Goal: Information Seeking & Learning: Learn about a topic

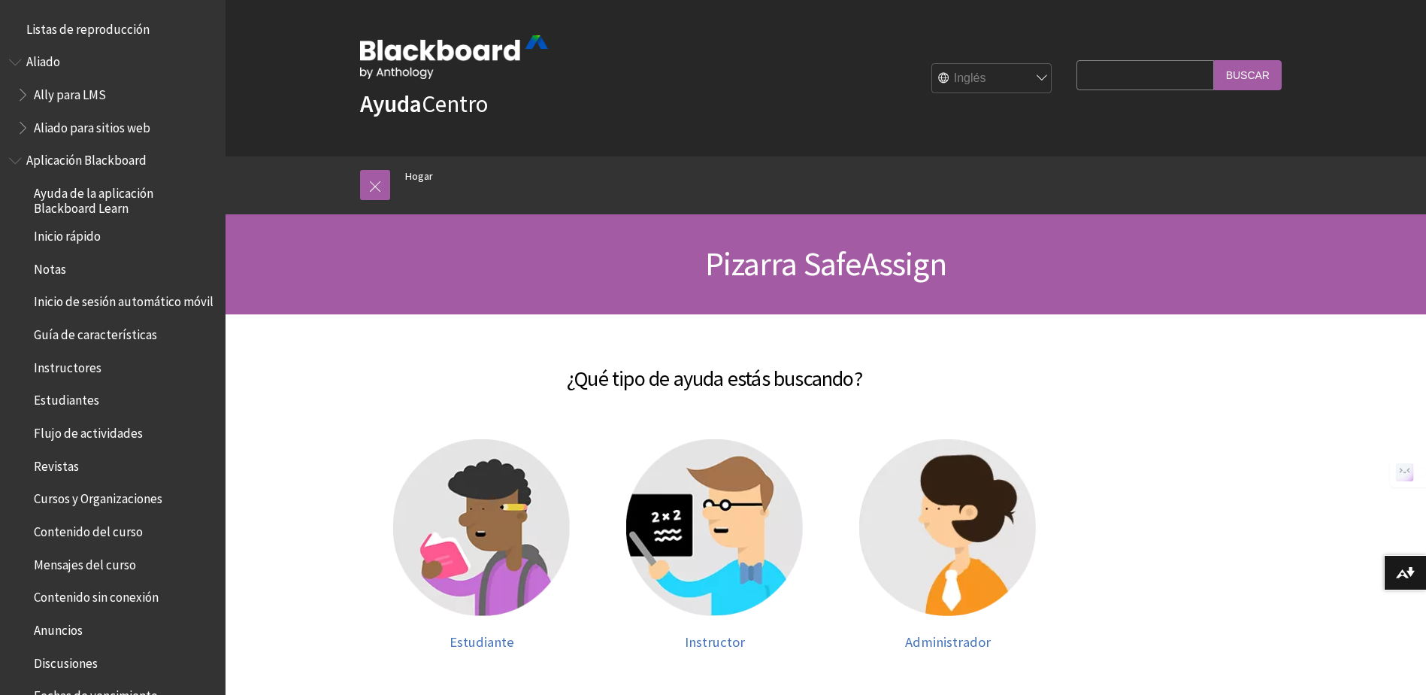
scroll to position [1436, 0]
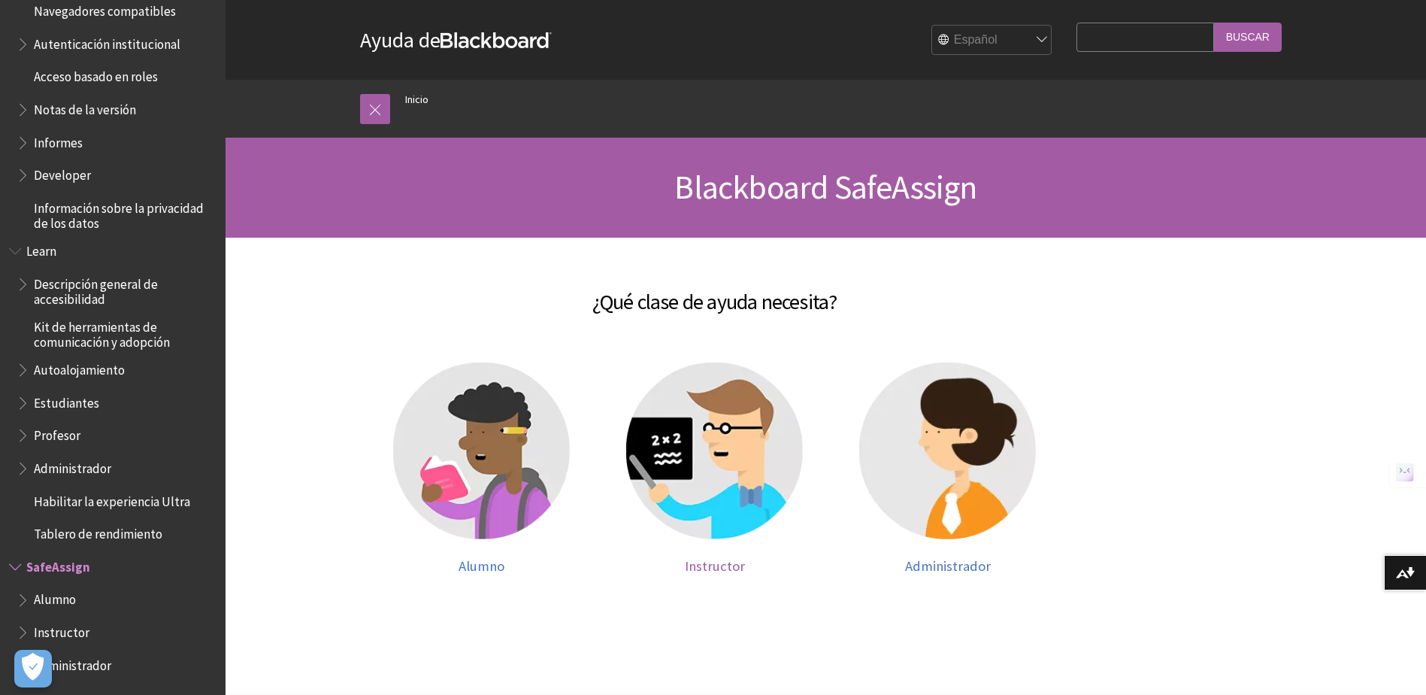
click at [767, 468] on img at bounding box center [714, 450] width 177 height 177
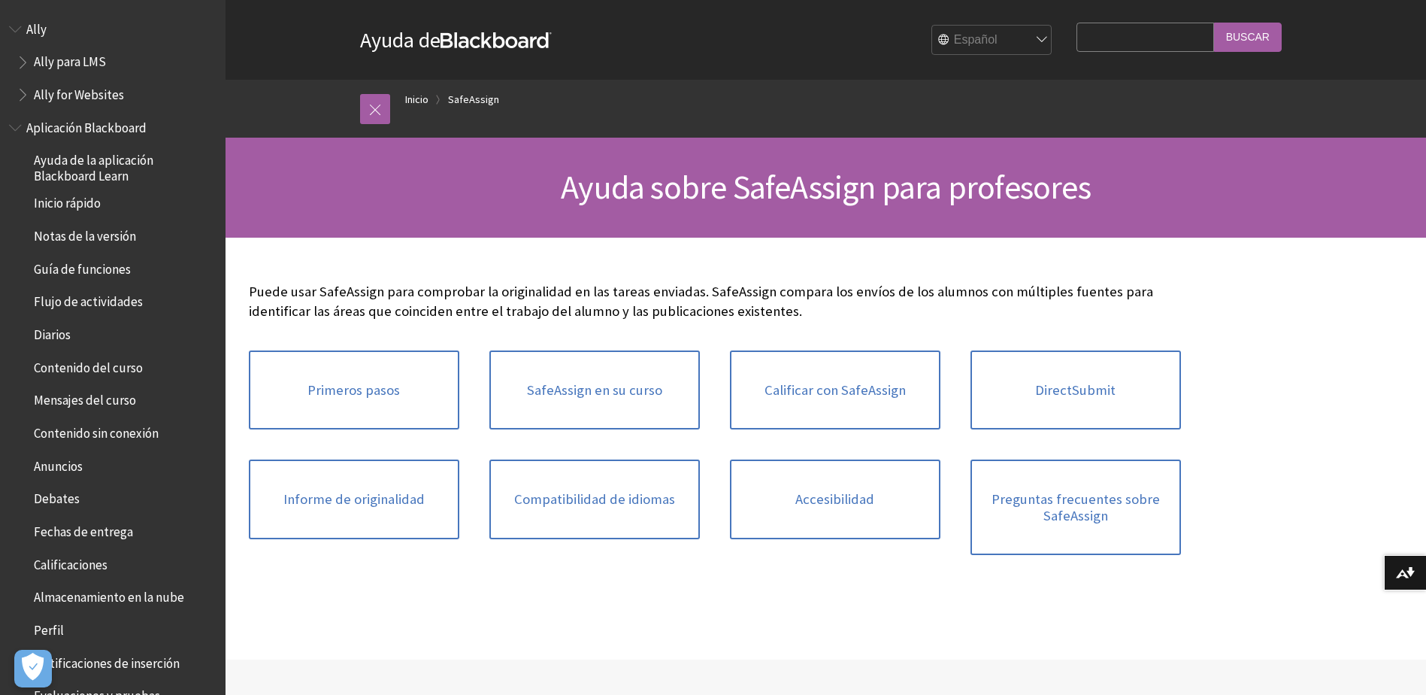
scroll to position [1186, 0]
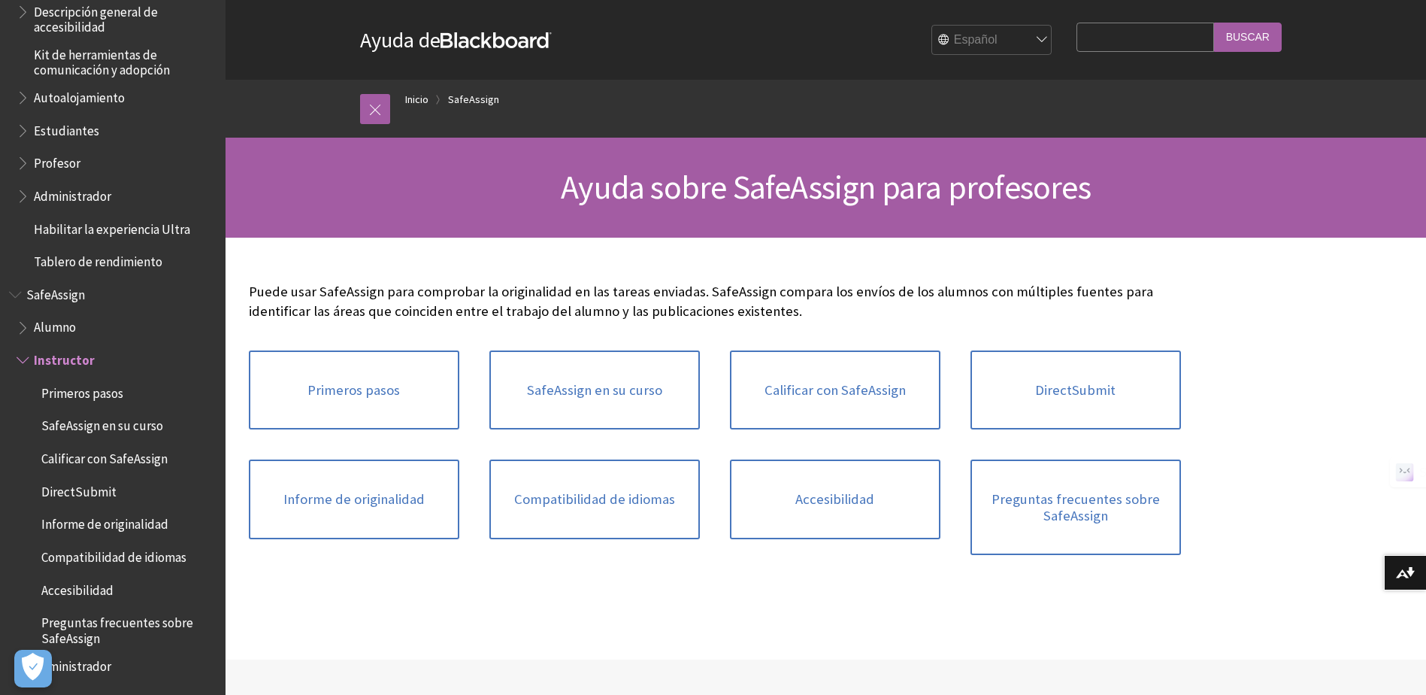
click at [131, 457] on span "Calificar con SafeAssign" at bounding box center [104, 456] width 126 height 20
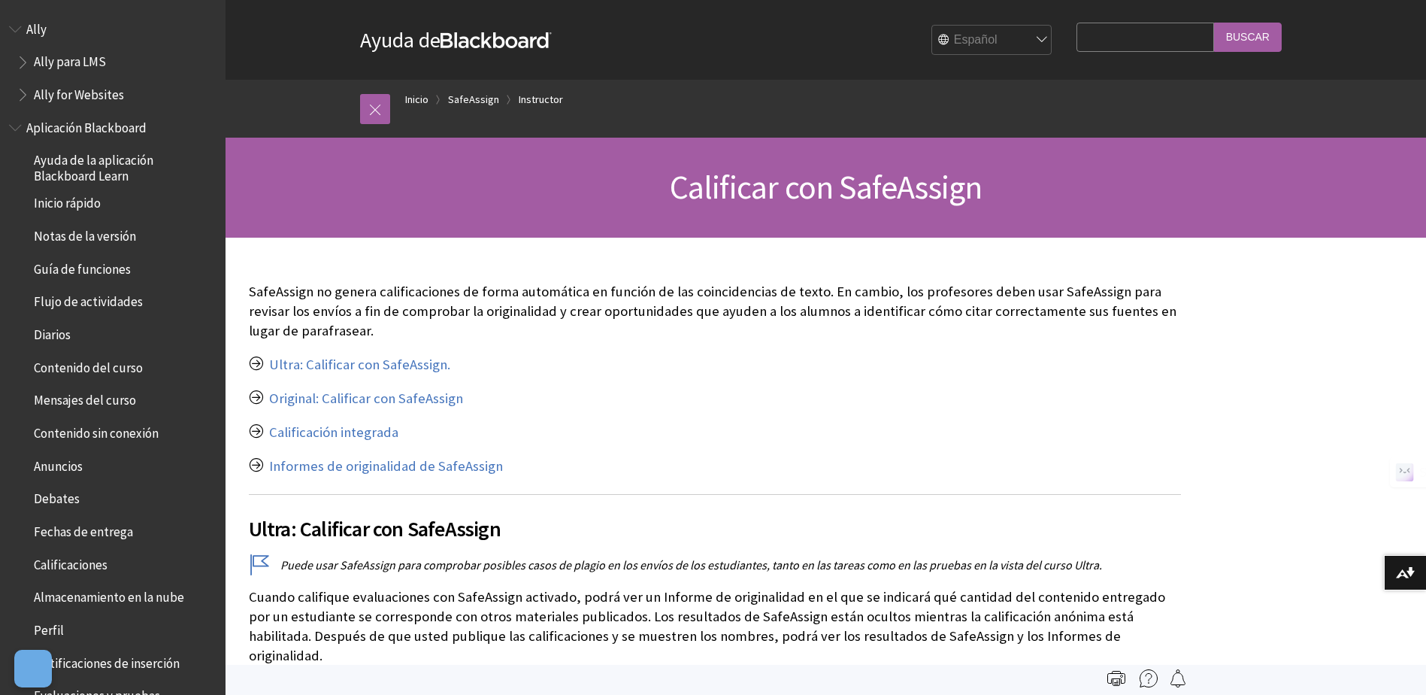
scroll to position [1186, 0]
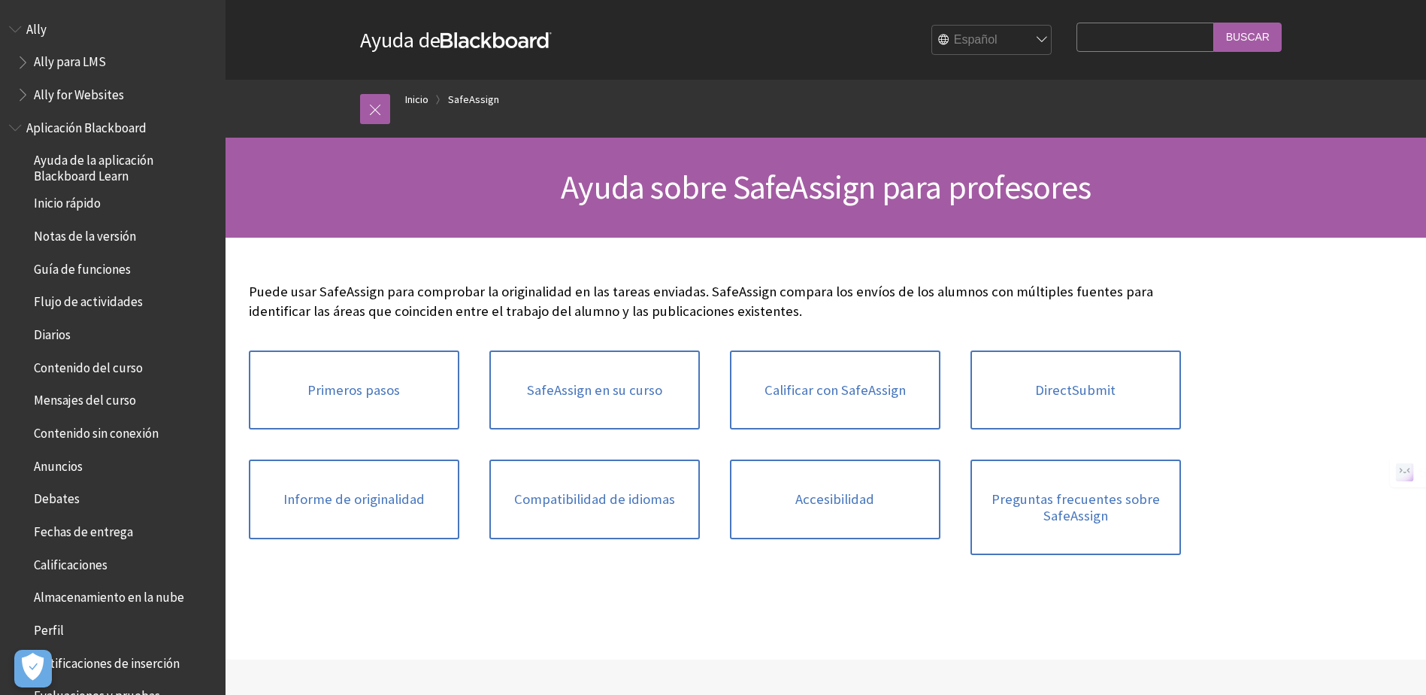
scroll to position [1186, 0]
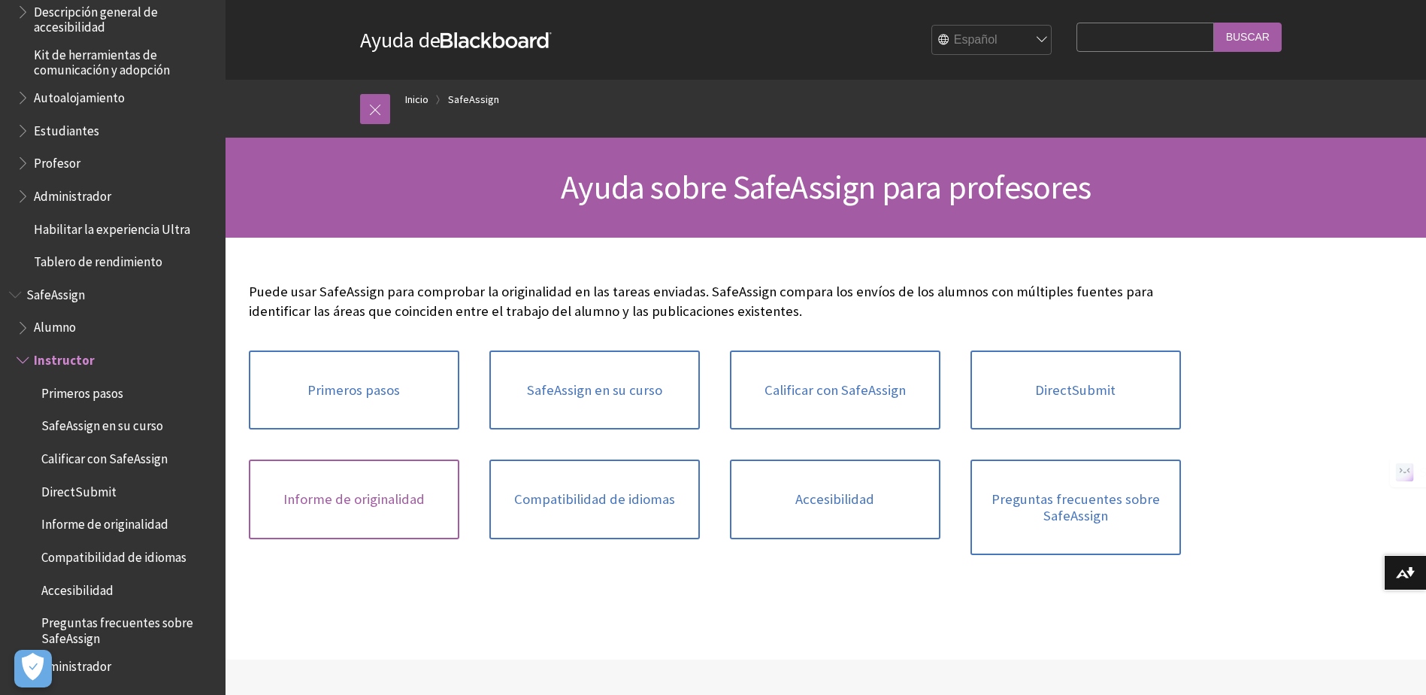
click at [351, 489] on link "Informe de originalidad" at bounding box center [354, 499] width 210 height 80
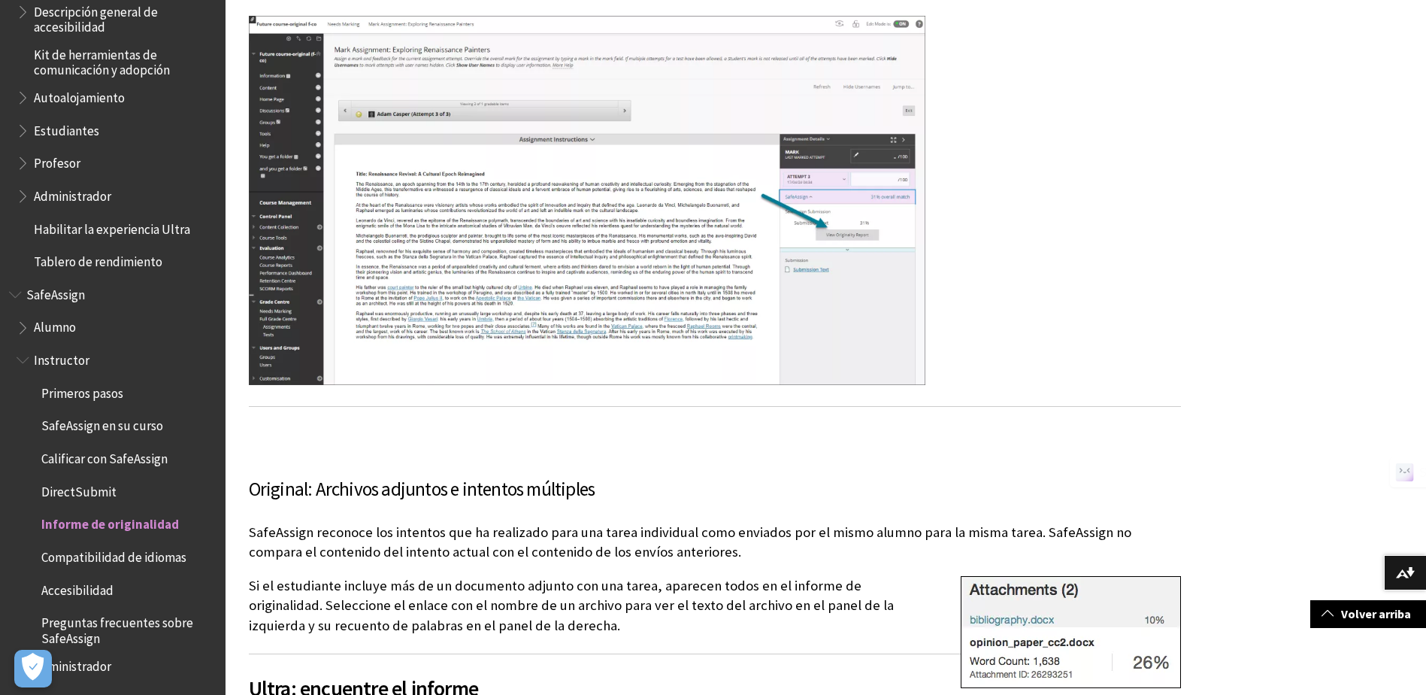
scroll to position [902, 0]
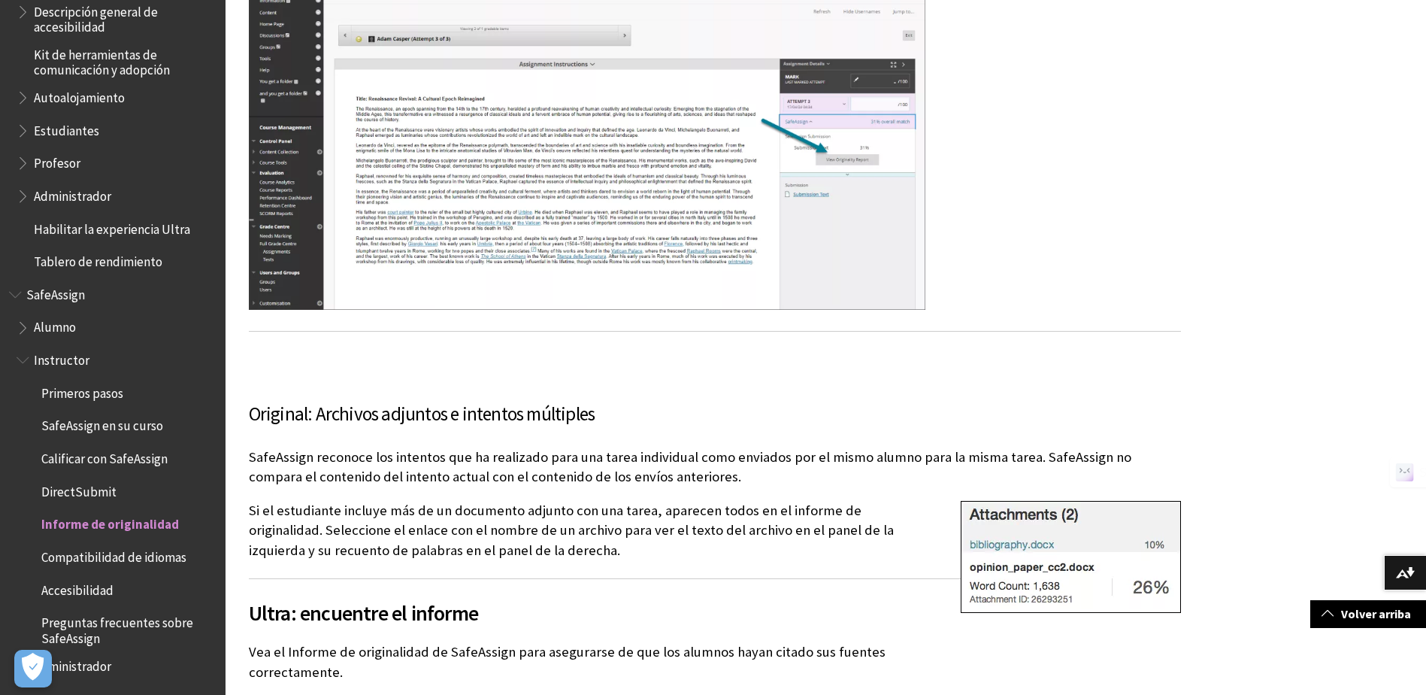
click at [151, 625] on span "Preguntas frecuentes sobre SafeAssign" at bounding box center [128, 627] width 174 height 35
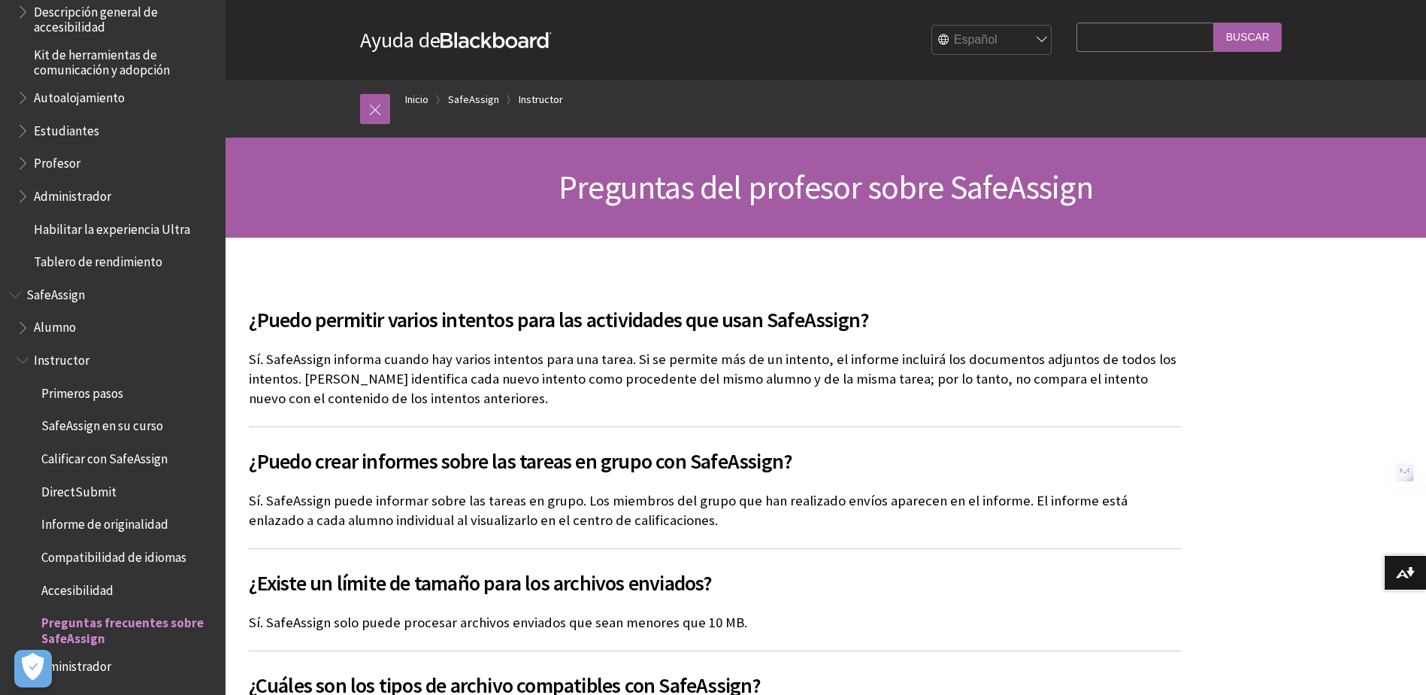
scroll to position [75, 0]
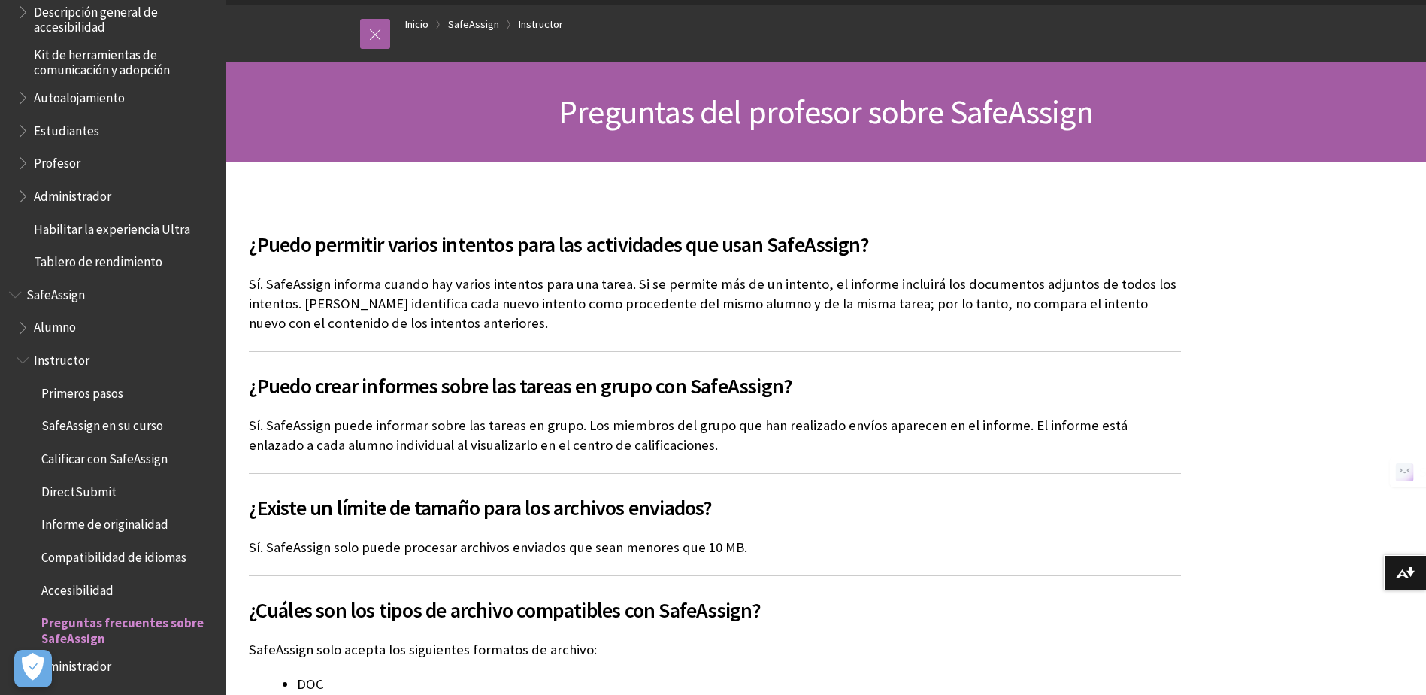
click at [685, 505] on h2 "¿Existe un límite de tamaño para los archivos enviados?" at bounding box center [715, 498] width 932 height 50
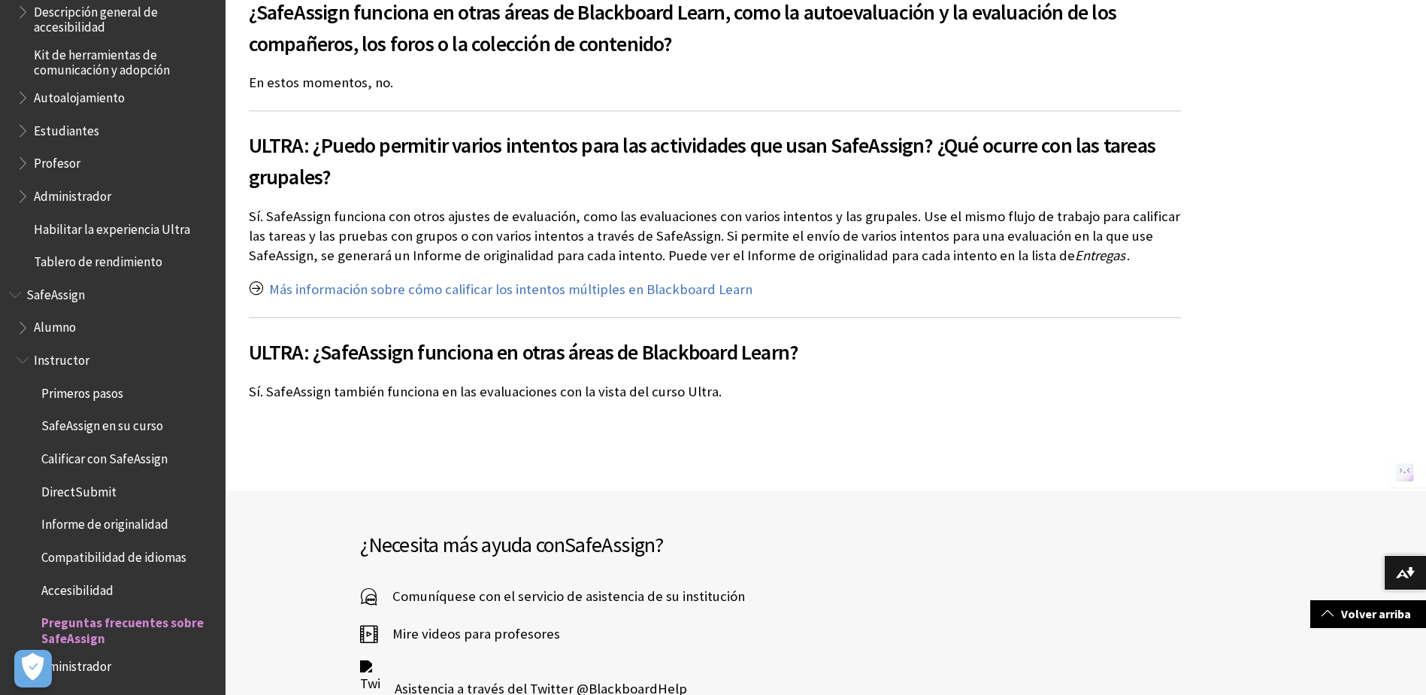
scroll to position [2631, 0]
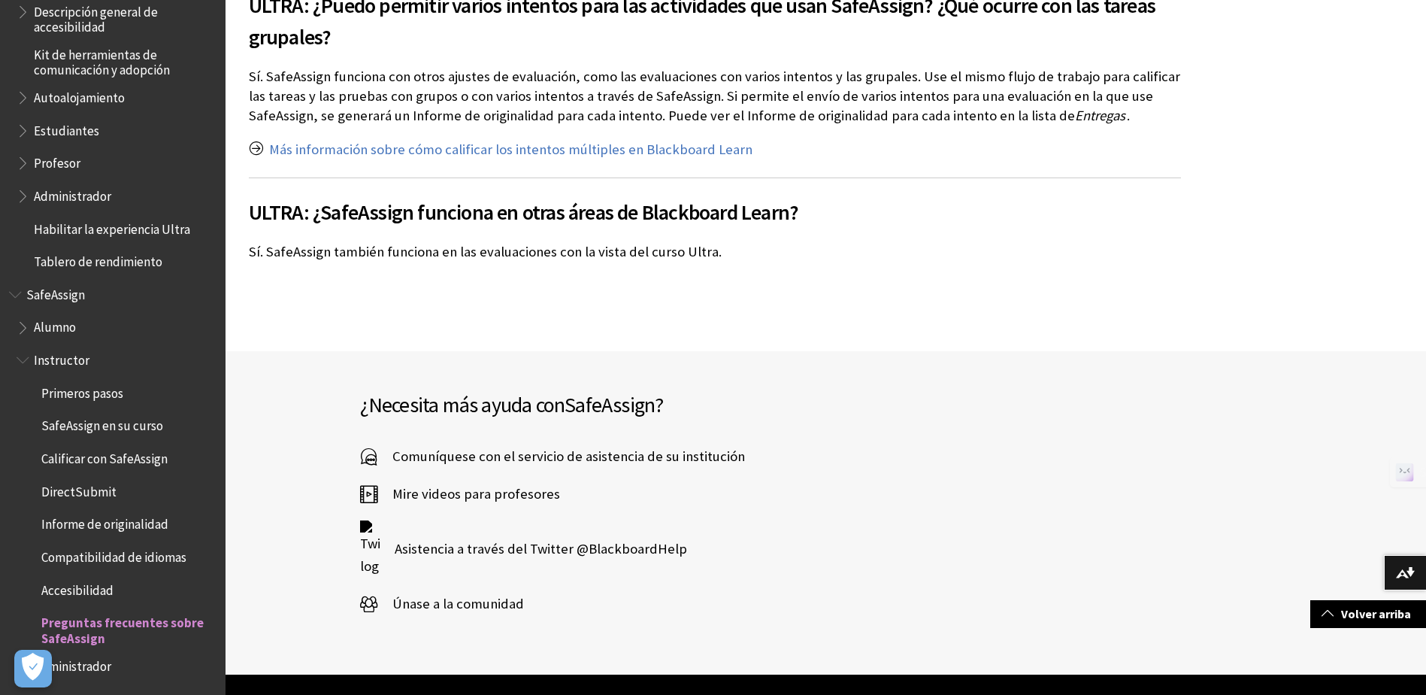
click at [526, 483] on span "Mire videos para profesores" at bounding box center [468, 494] width 183 height 23
